Goal: Navigation & Orientation: Go to known website

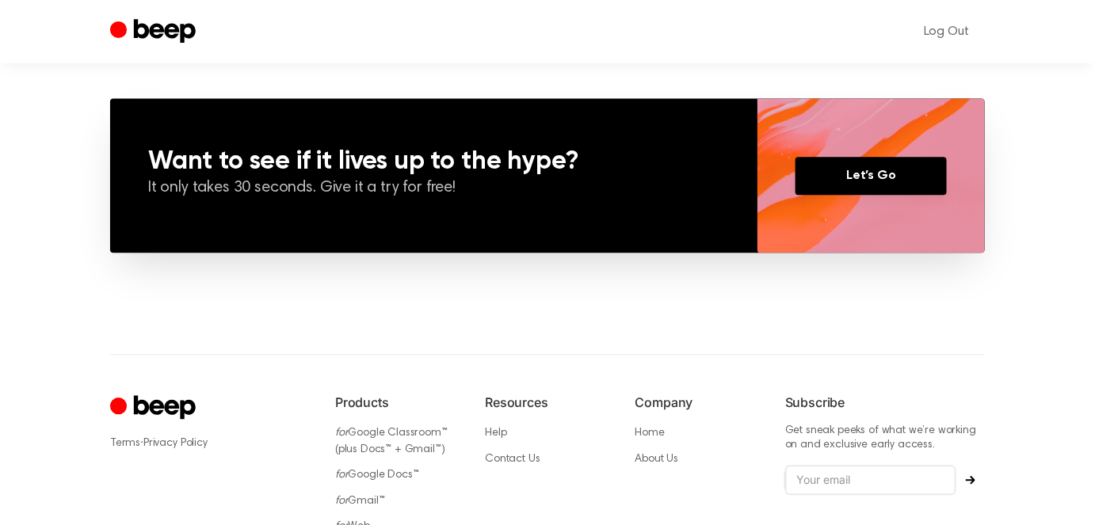
scroll to position [1261, 0]
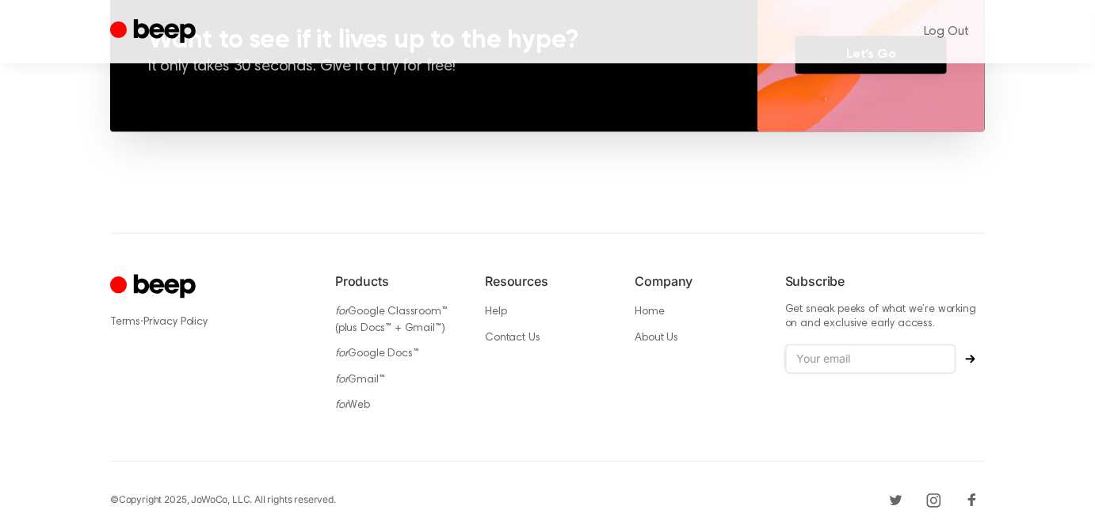
click at [144, 273] on icon "Cruip" at bounding box center [155, 287] width 90 height 31
click at [144, 285] on icon "Cruip" at bounding box center [155, 287] width 90 height 31
